Goal: Task Accomplishment & Management: Complete application form

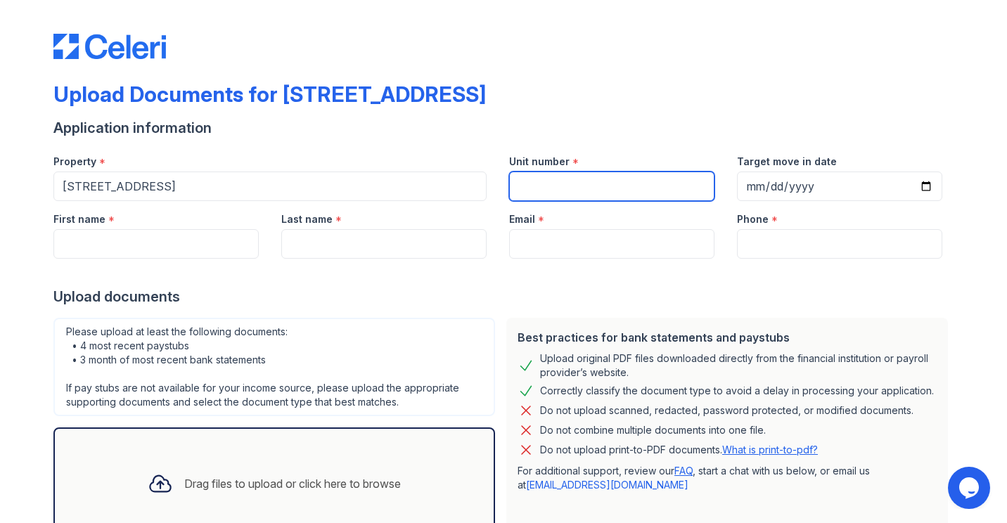
click at [558, 184] on input "Unit number" at bounding box center [611, 187] width 205 height 30
type input "#1"
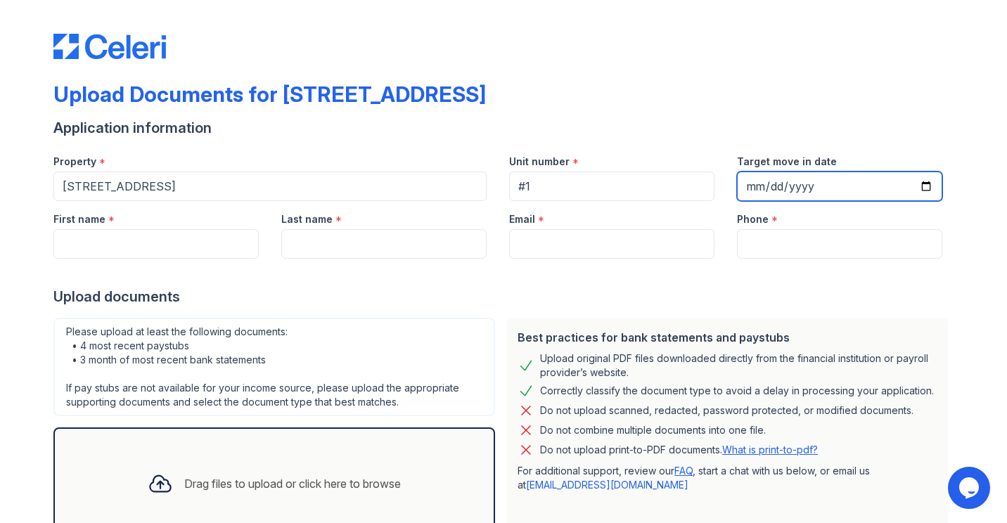
click at [918, 193] on input "Target move in date" at bounding box center [839, 187] width 205 height 30
click at [917, 180] on input "Target move in date" at bounding box center [839, 187] width 205 height 30
type input "[DATE]"
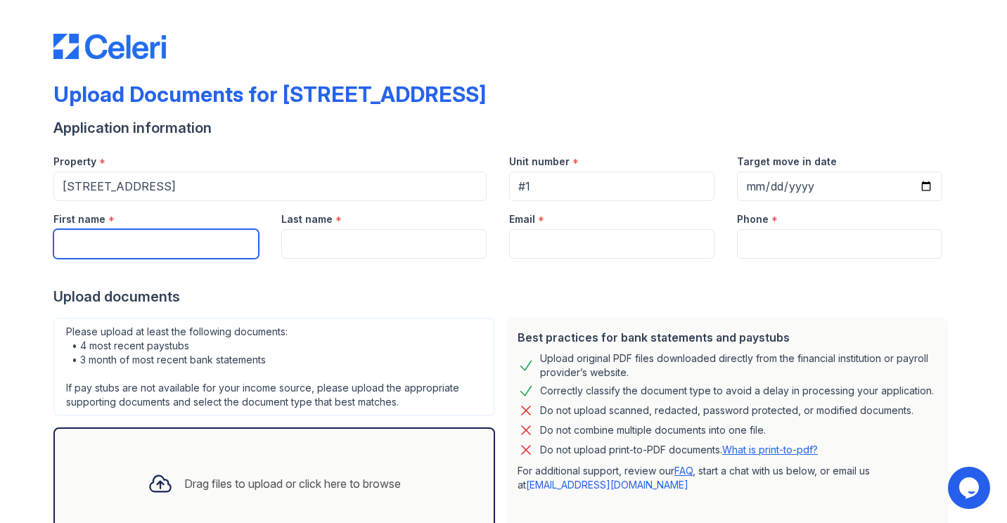
click at [224, 246] on input "First name" at bounding box center [155, 244] width 205 height 30
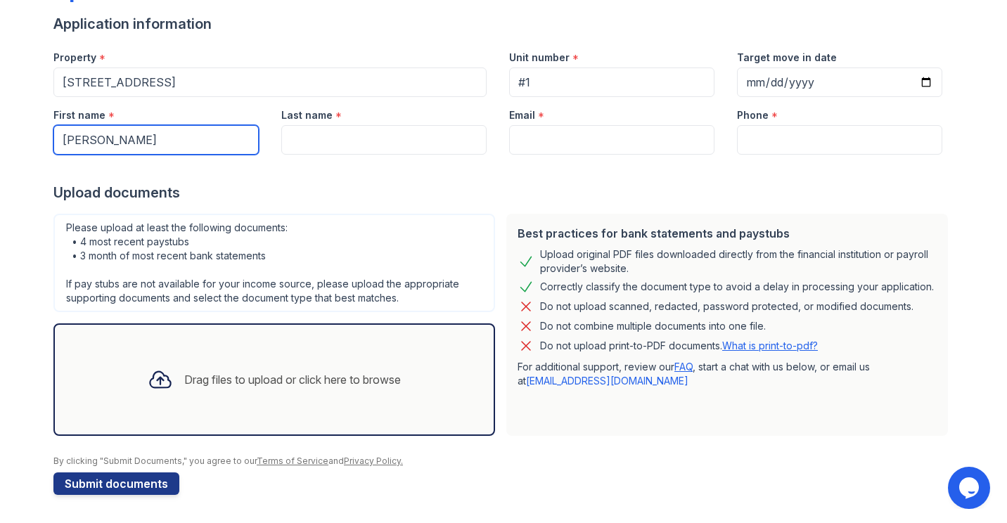
type input "[PERSON_NAME]"
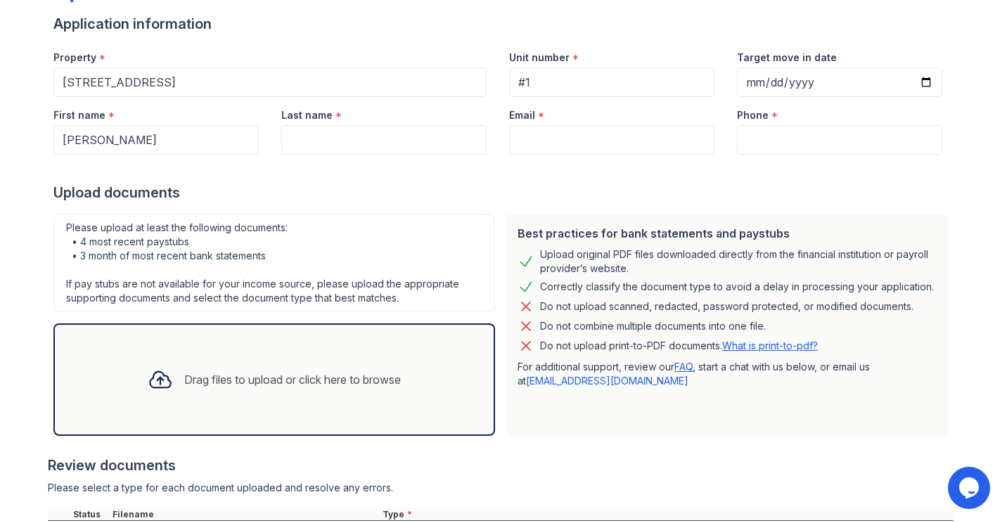
scroll to position [236, 0]
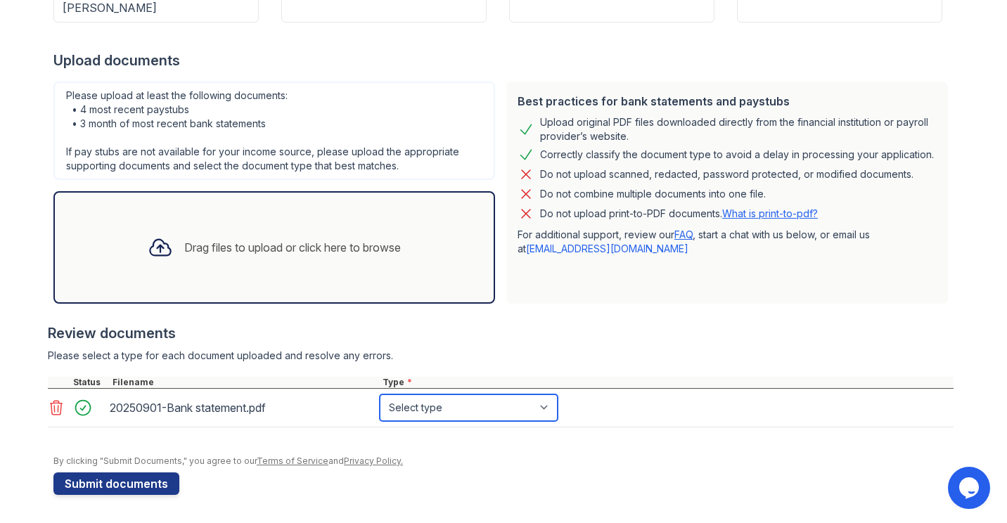
click at [437, 412] on select "Select type Paystub Bank Statement Offer Letter Tax Documents Benefit Award Let…" at bounding box center [469, 407] width 178 height 27
select select "bank_statement"
click at [380, 394] on select "Select type Paystub Bank Statement Offer Letter Tax Documents Benefit Award Let…" at bounding box center [469, 407] width 178 height 27
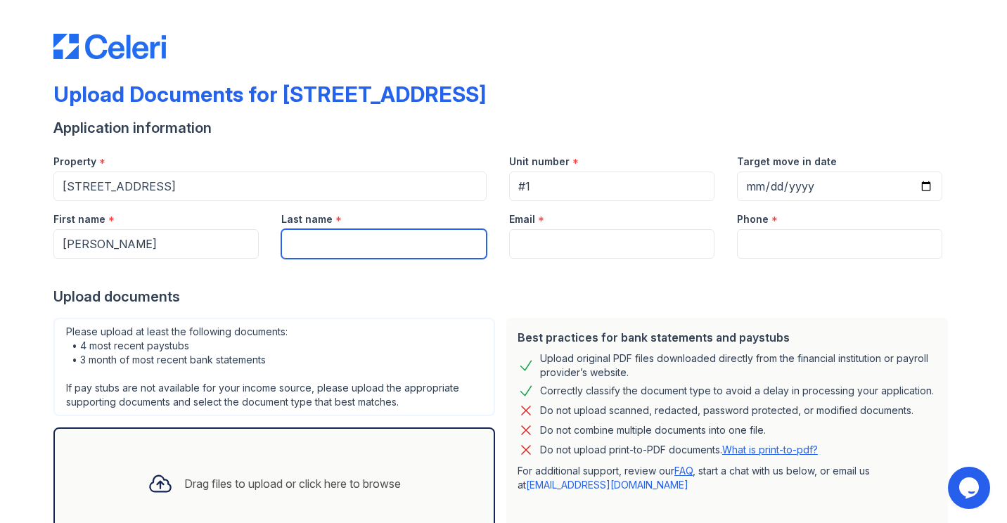
click at [434, 248] on input "Last name" at bounding box center [383, 244] width 205 height 30
type input "Sirkeci"
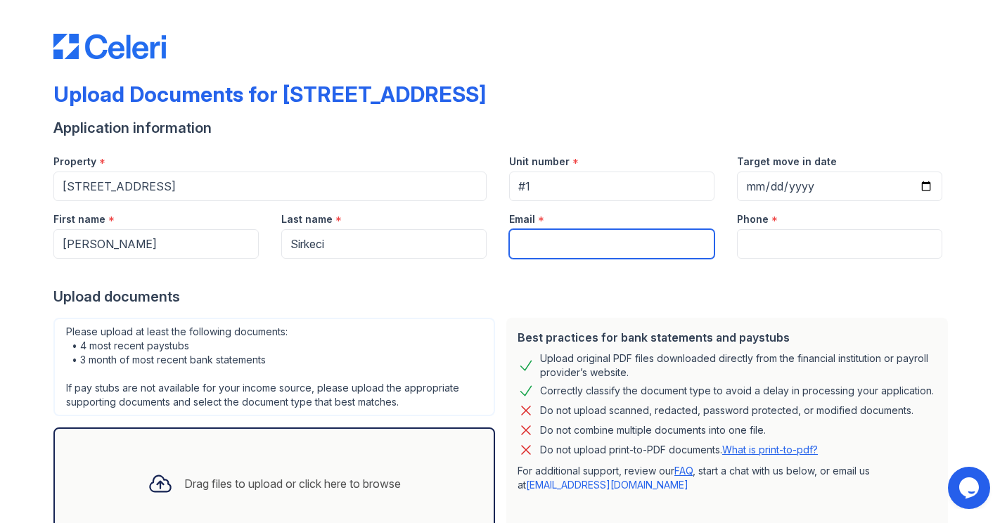
click at [589, 257] on input "Email" at bounding box center [611, 244] width 205 height 30
paste input "[EMAIL_ADDRESS][DOMAIN_NAME]"
type input "[EMAIL_ADDRESS][DOMAIN_NAME]"
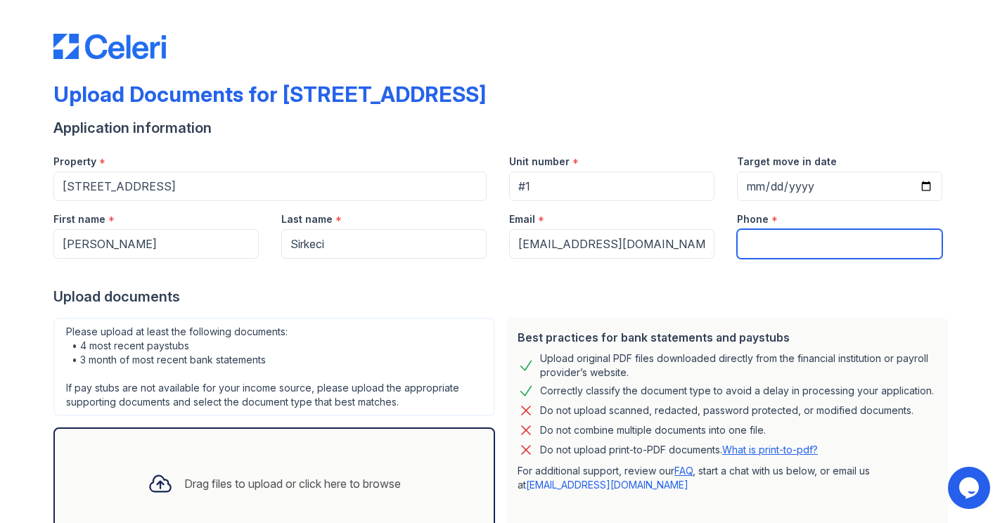
click at [773, 245] on input "Phone" at bounding box center [839, 244] width 205 height 30
paste input "tel:[PHONE_NUMBER]"
drag, startPoint x: 754, startPoint y: 243, endPoint x: 685, endPoint y: 244, distance: 68.2
click at [685, 244] on div "First name * [PERSON_NAME] Last name * [GEOGRAPHIC_DATA] Email * [EMAIL_ADDRESS…" at bounding box center [497, 230] width 911 height 58
type input "9296277322"
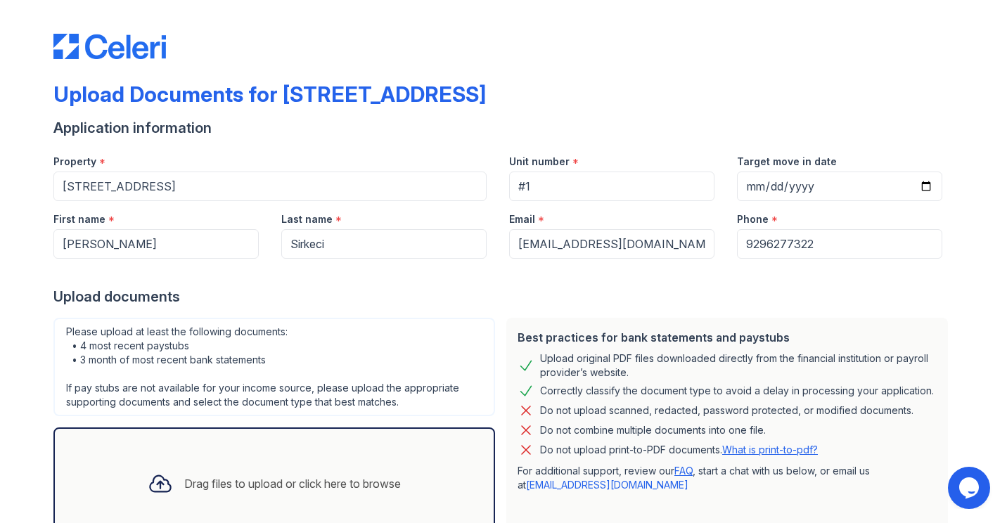
click at [700, 301] on div "Upload documents" at bounding box center [503, 297] width 900 height 20
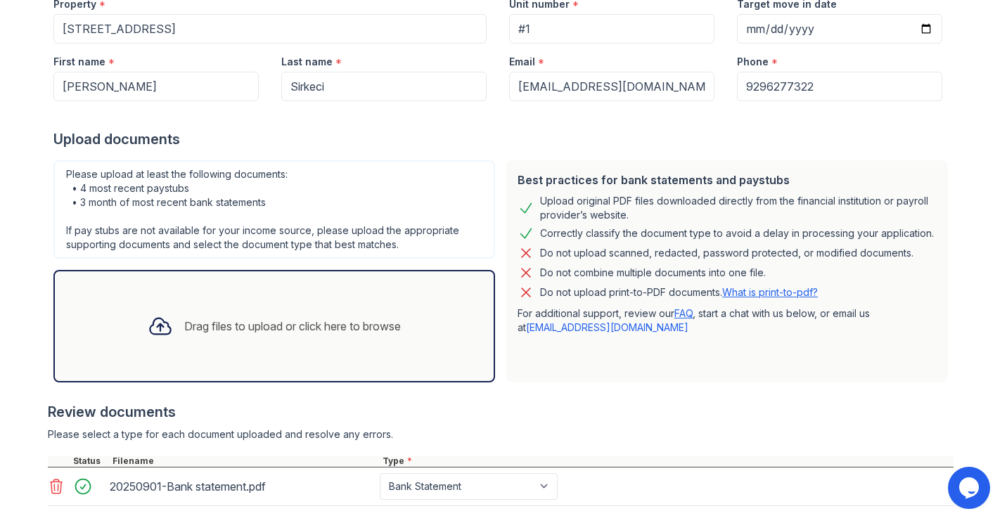
scroll to position [236, 0]
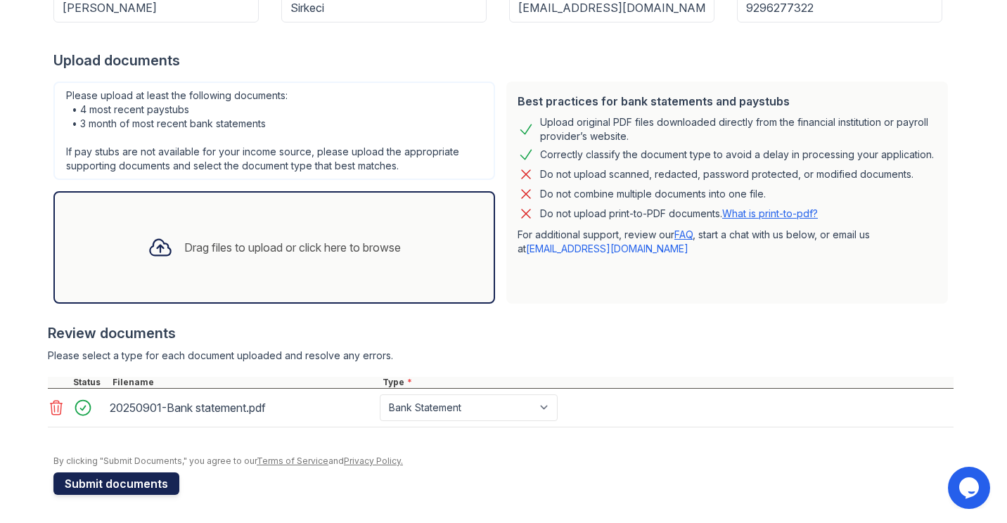
click at [157, 482] on button "Submit documents" at bounding box center [116, 483] width 126 height 22
